Goal: Find specific page/section: Find specific page/section

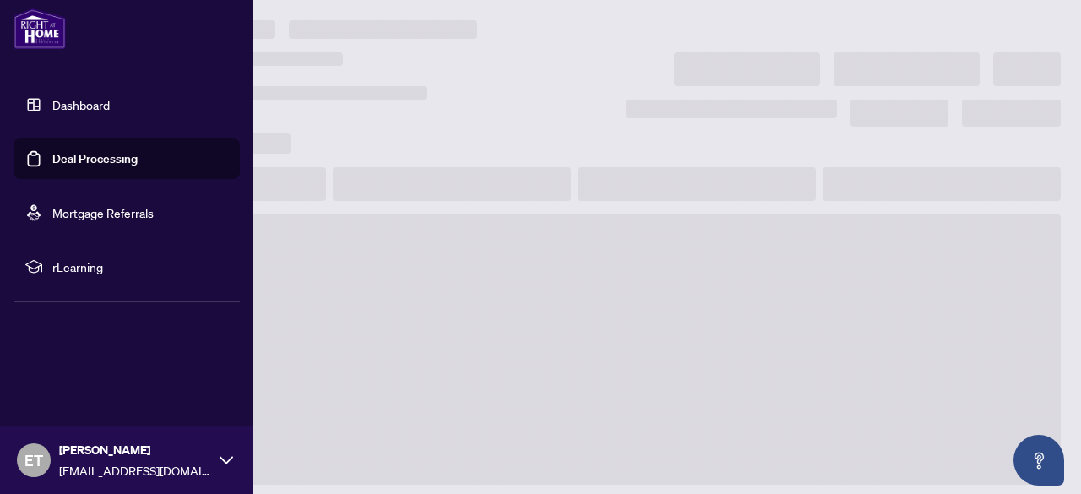
click at [78, 166] on link "Deal Processing" at bounding box center [94, 158] width 85 height 15
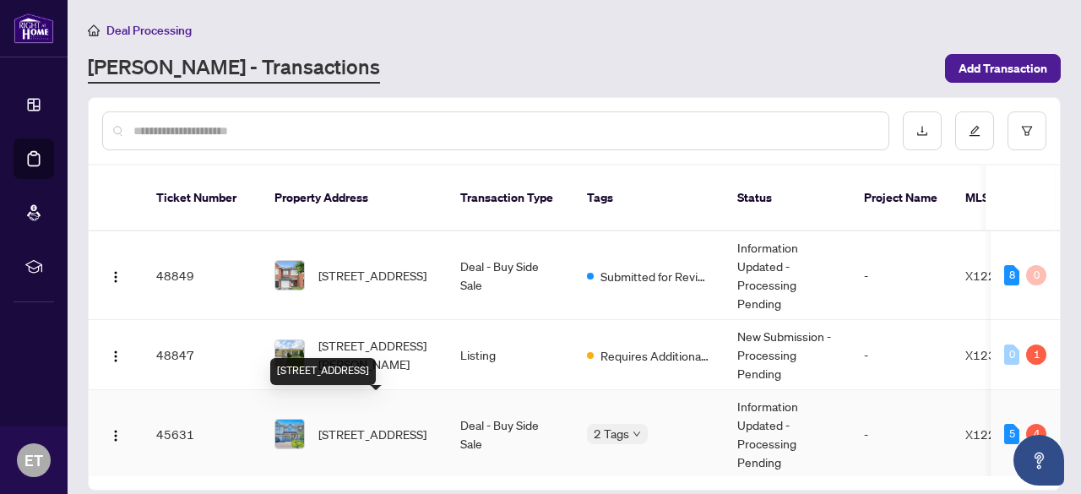
click at [378, 425] on span "[STREET_ADDRESS]" at bounding box center [372, 434] width 108 height 19
